Goal: Contribute content: Contribute content

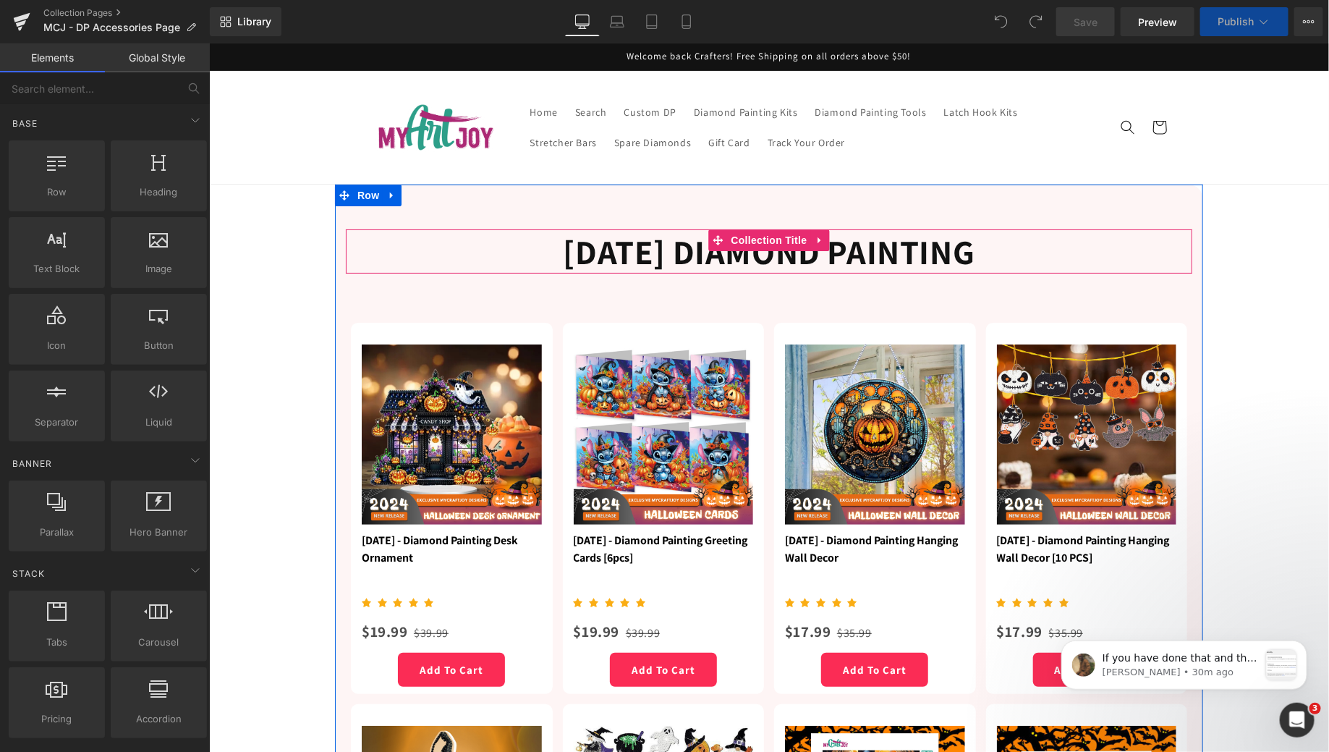
click at [554, 250] on h1 "[DATE] Diamond Painting" at bounding box center [768, 251] width 847 height 44
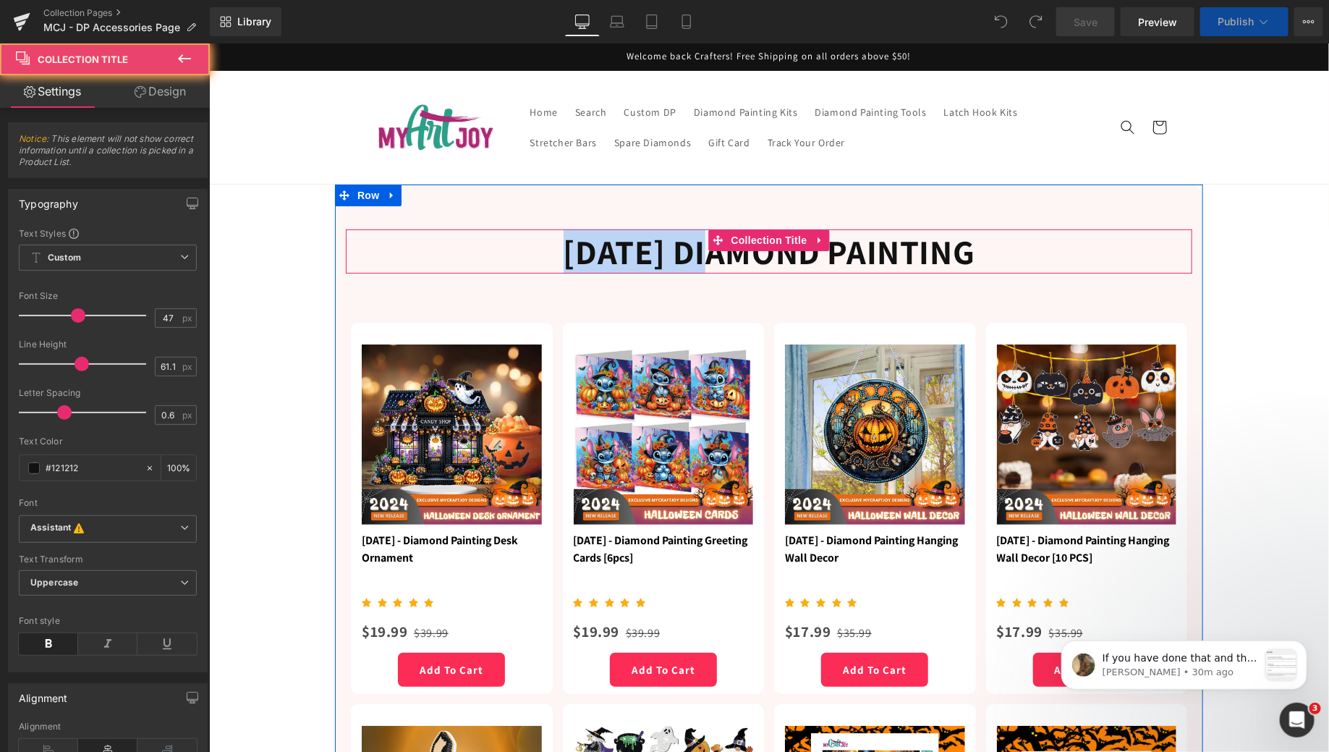
click at [554, 250] on h1 "[DATE] Diamond Painting" at bounding box center [768, 251] width 847 height 44
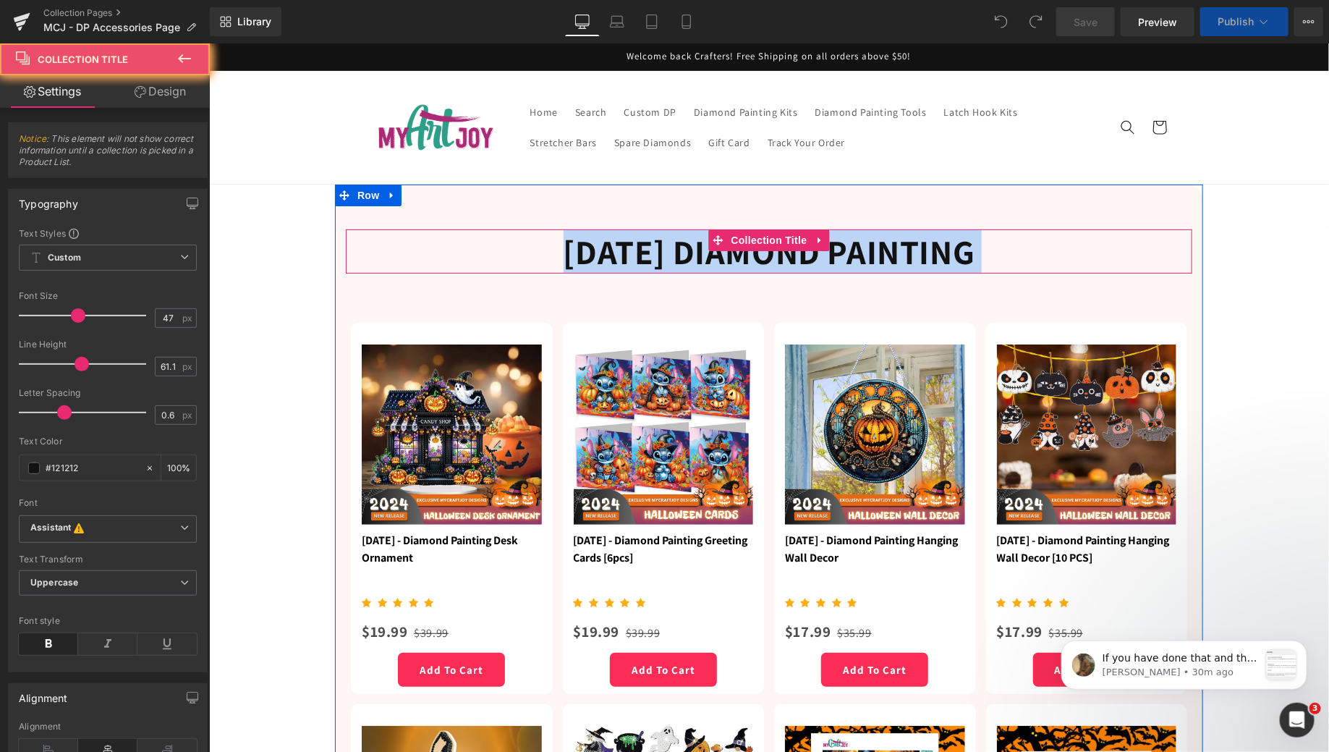
click at [554, 250] on h1 "[DATE] Diamond Painting" at bounding box center [768, 251] width 847 height 44
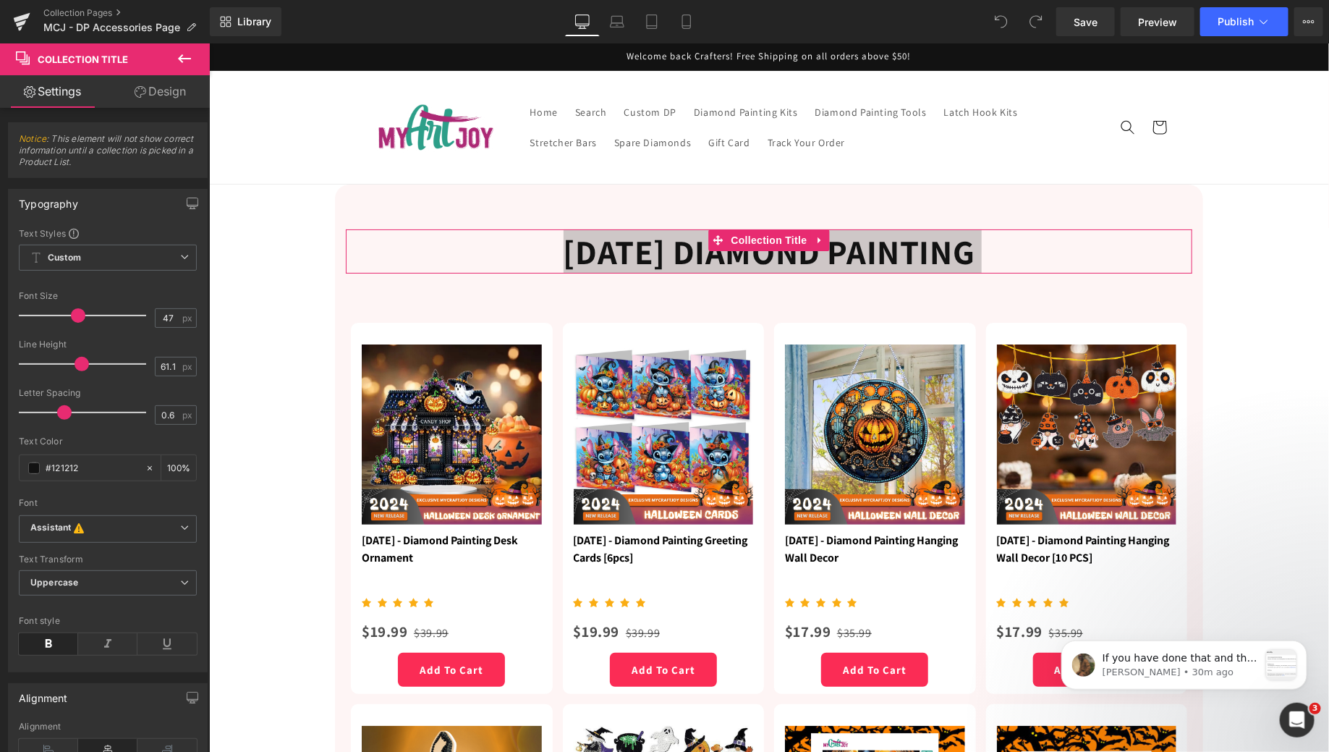
click at [148, 96] on link "Design" at bounding box center [160, 91] width 105 height 33
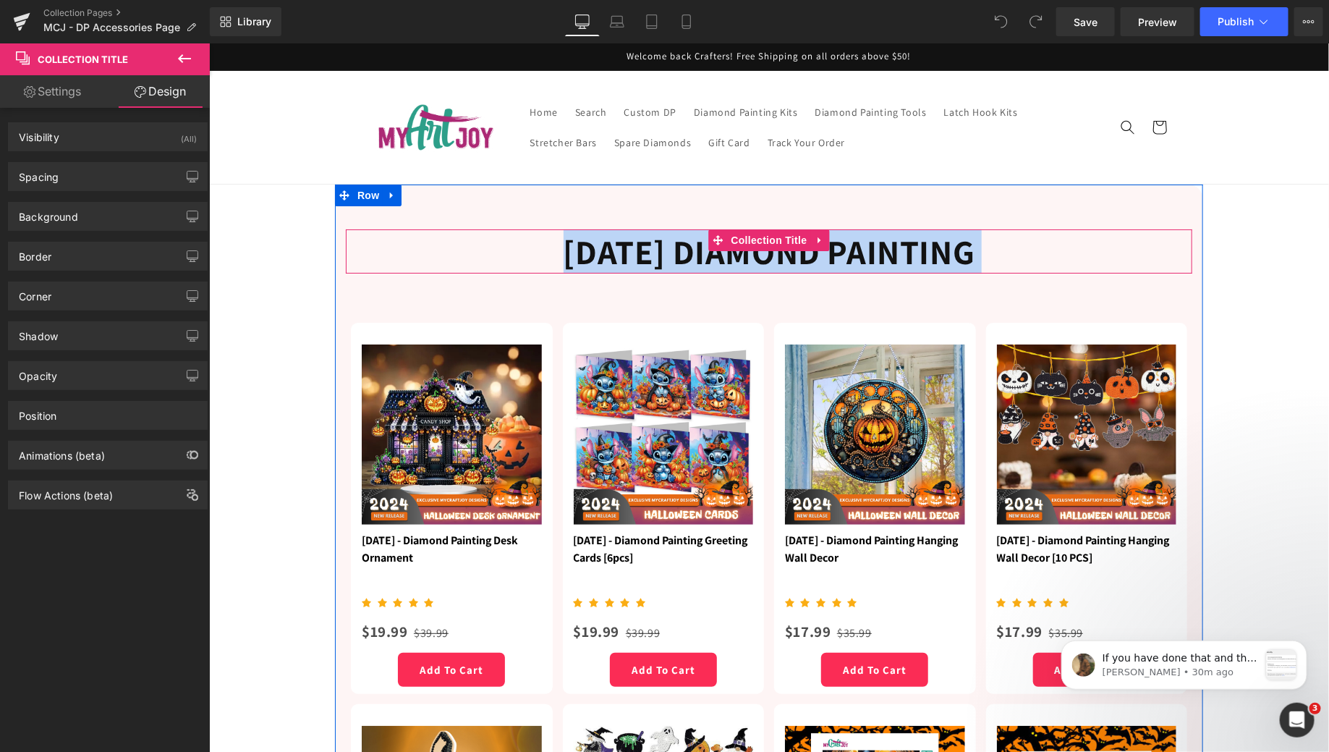
click at [516, 252] on h1 "[DATE] Diamond Painting" at bounding box center [768, 251] width 847 height 44
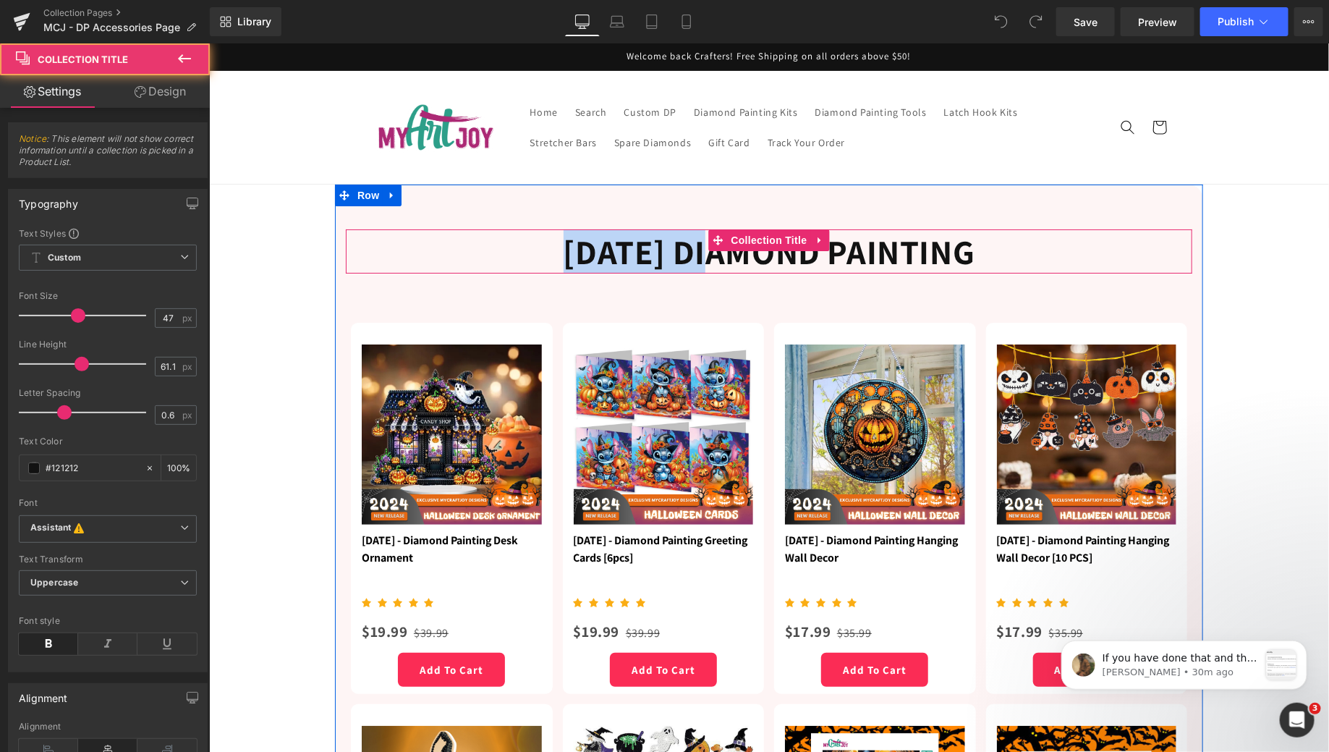
click at [516, 252] on h1 "[DATE] Diamond Painting" at bounding box center [768, 251] width 847 height 44
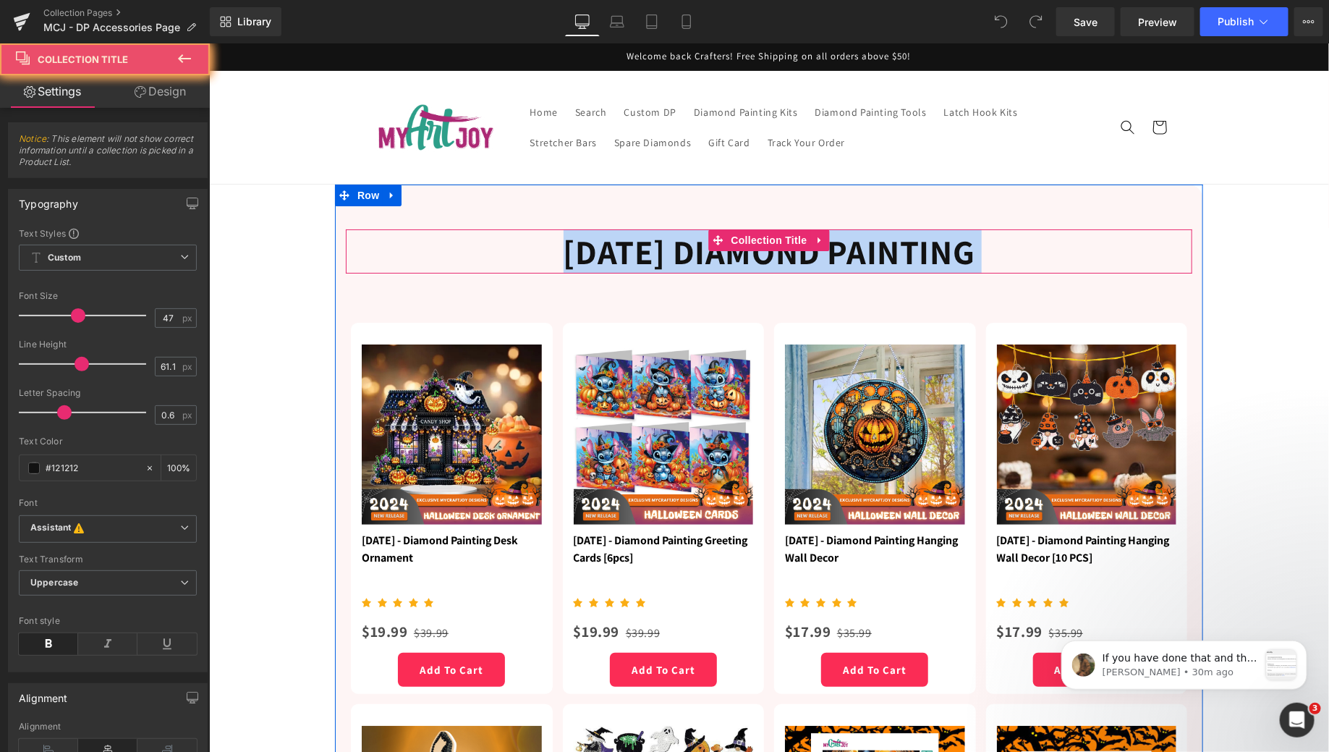
click at [516, 252] on h1 "[DATE] Diamond Painting" at bounding box center [768, 251] width 847 height 44
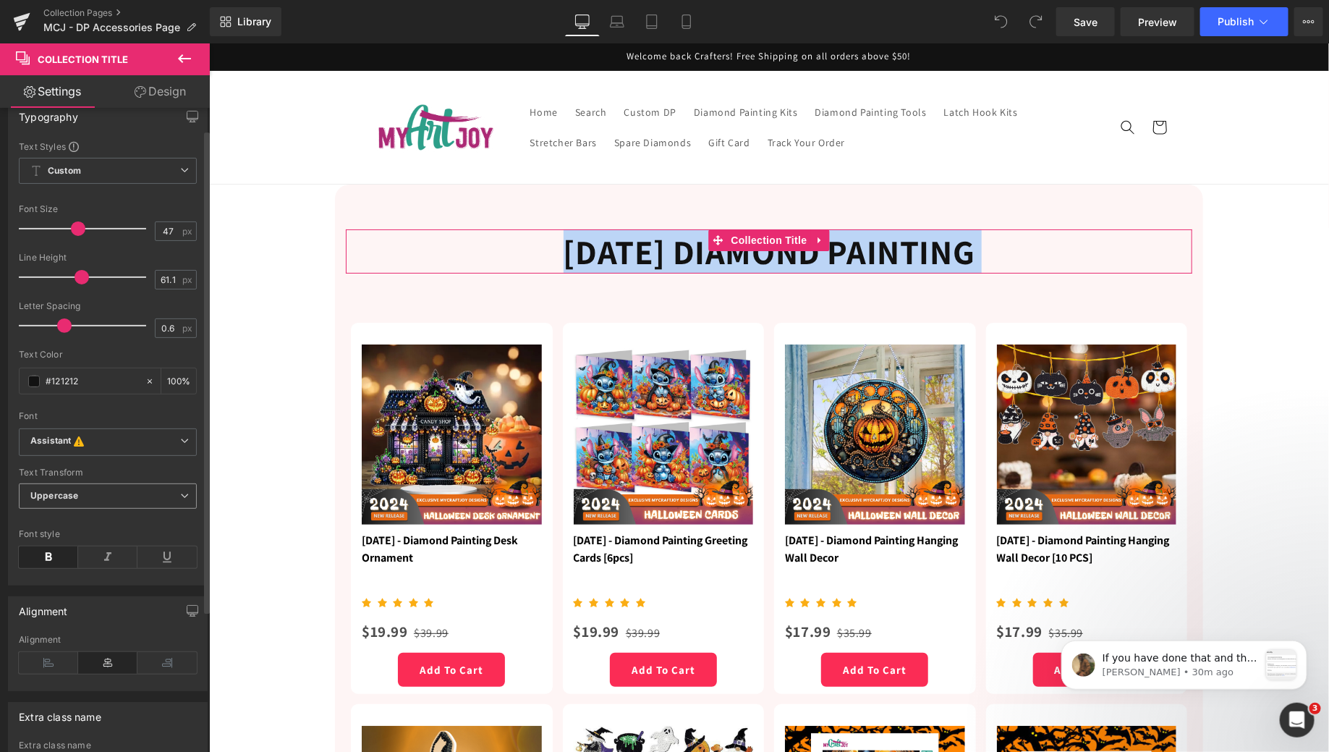
scroll to position [29, 0]
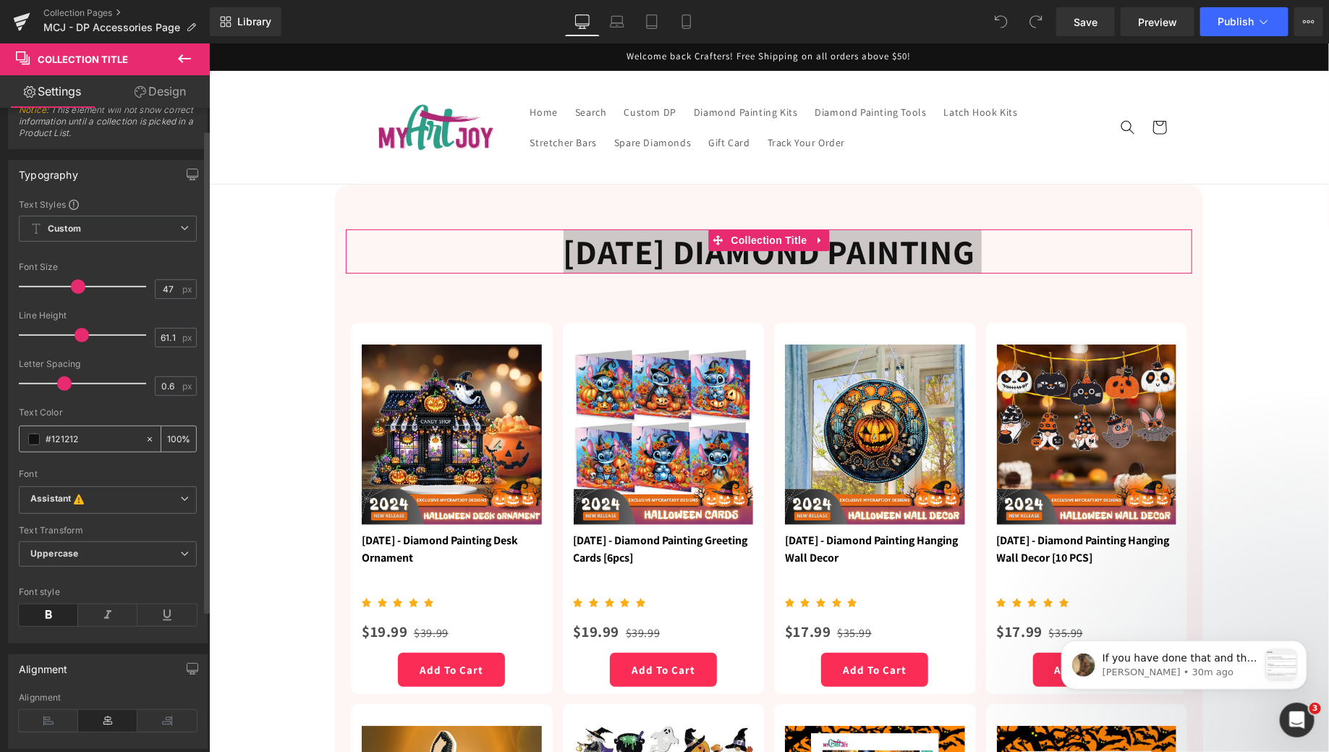
click at [72, 444] on input "#121212" at bounding box center [92, 439] width 93 height 16
paste input "0f8dbb"
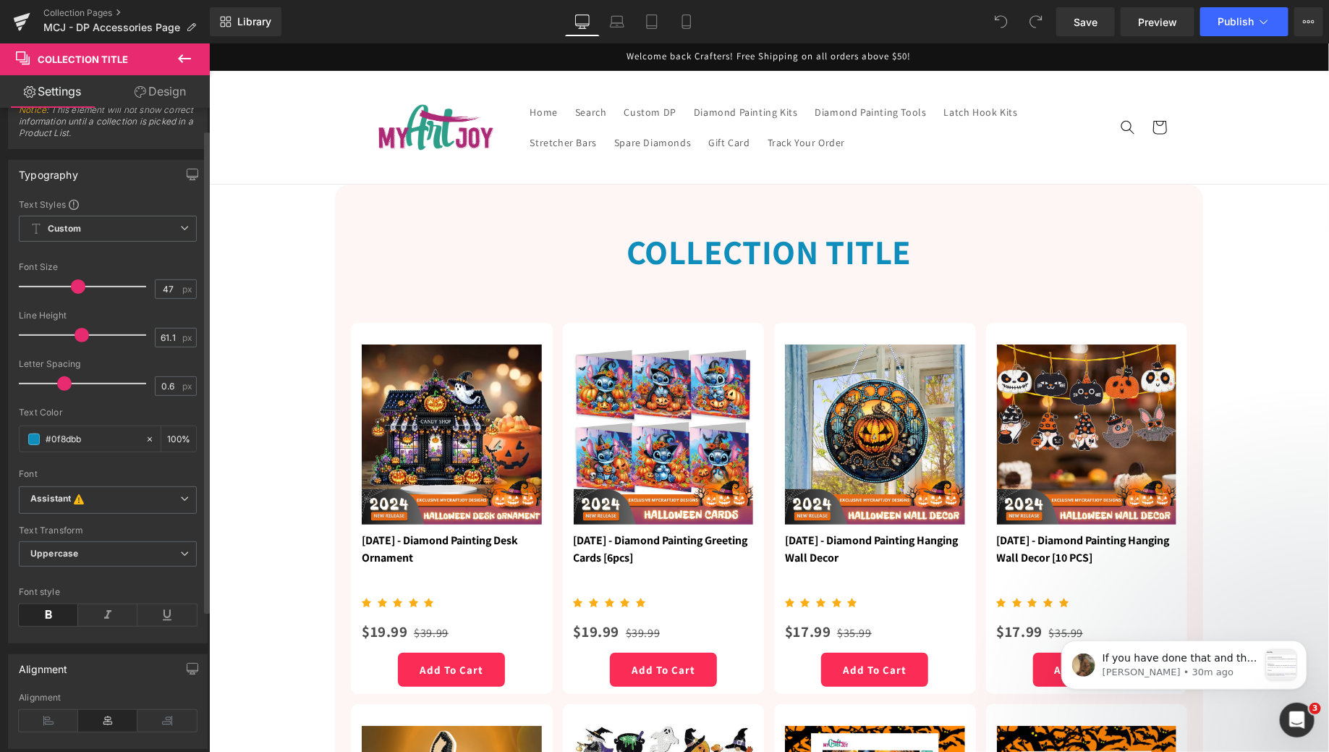
type input "#0f8dbb"
click at [79, 471] on div "Font" at bounding box center [108, 474] width 178 height 10
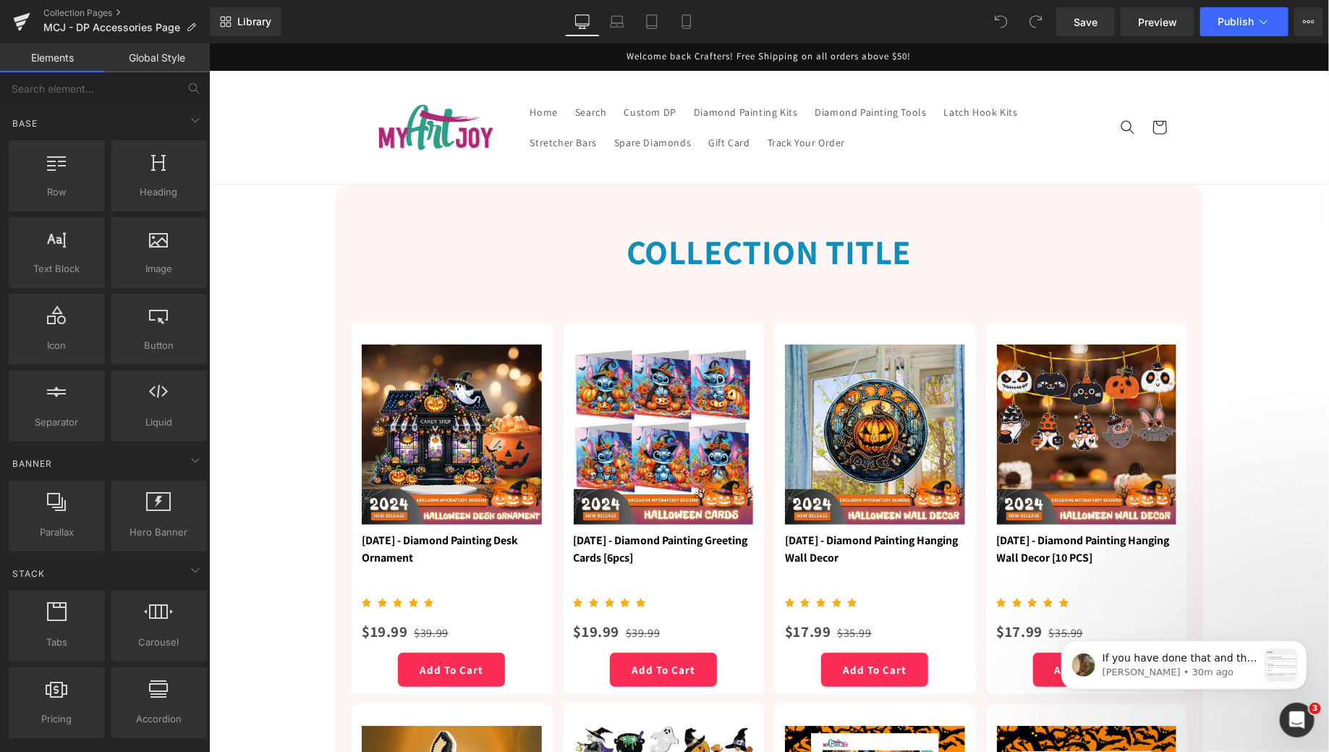
click at [1216, 25] on button "Publish" at bounding box center [1244, 21] width 88 height 29
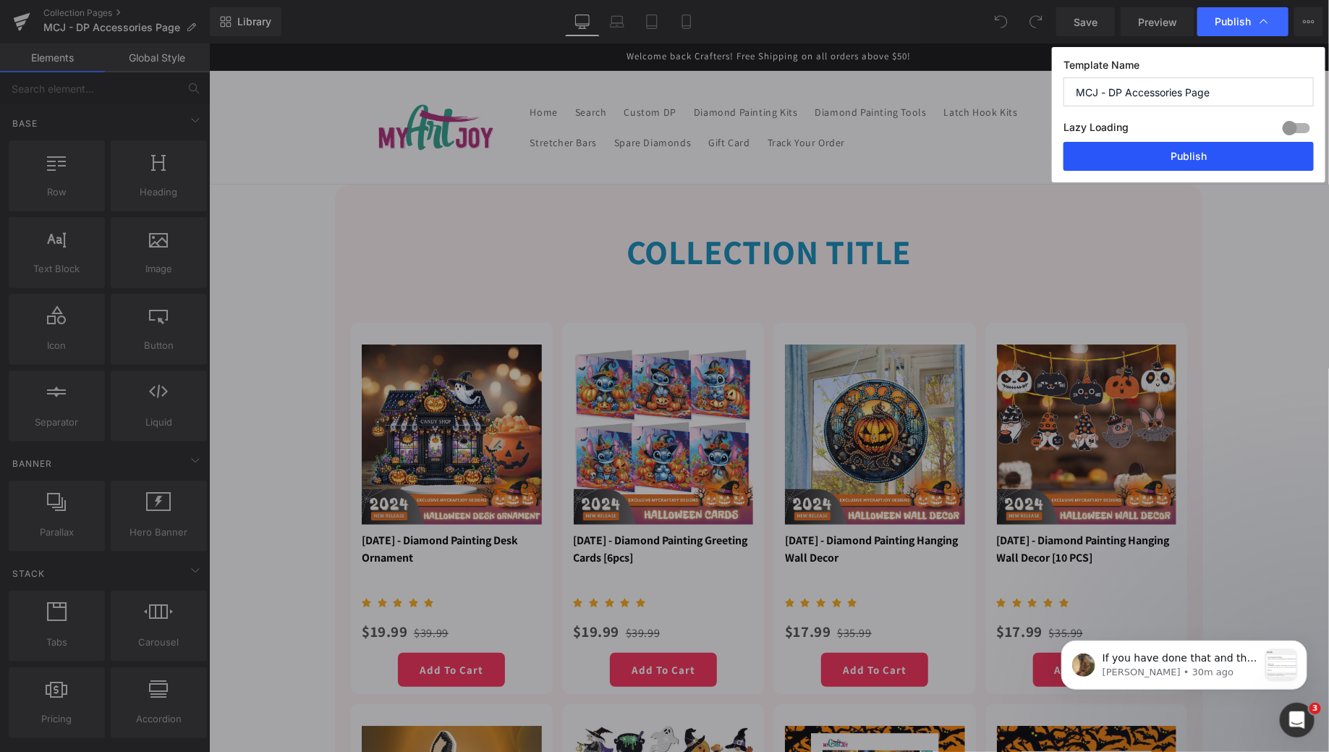
click at [1184, 164] on button "Publish" at bounding box center [1189, 156] width 250 height 29
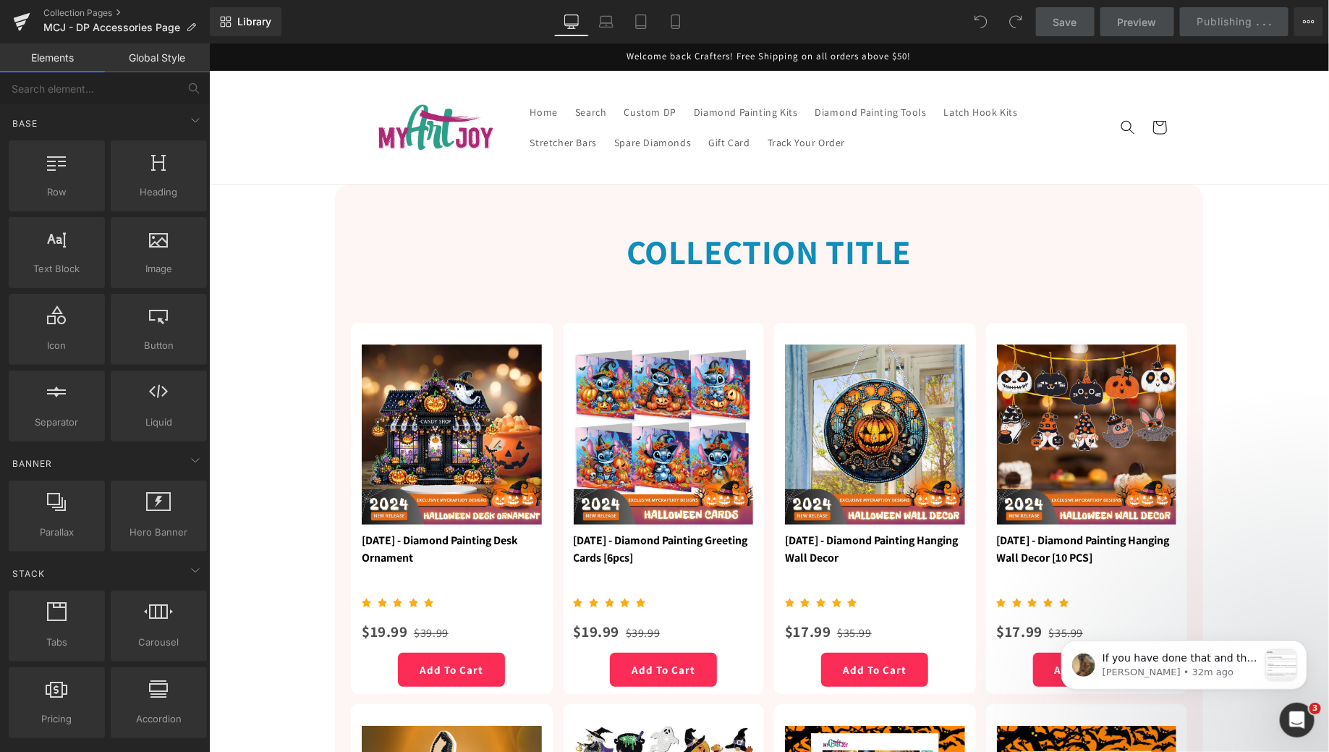
click at [1209, 166] on sticky-header "Home Search Custom DP Diamond Painting Kits Diamond Painting Tools Latch Hook K…" at bounding box center [768, 127] width 1120 height 114
